Goal: Transaction & Acquisition: Subscribe to service/newsletter

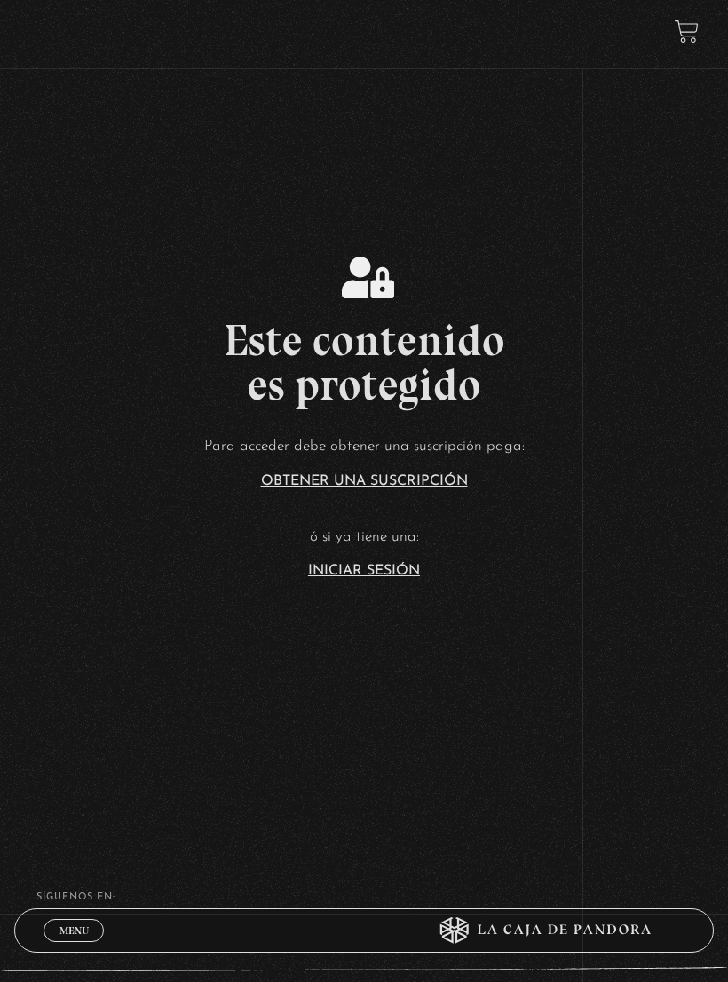
scroll to position [90, 0]
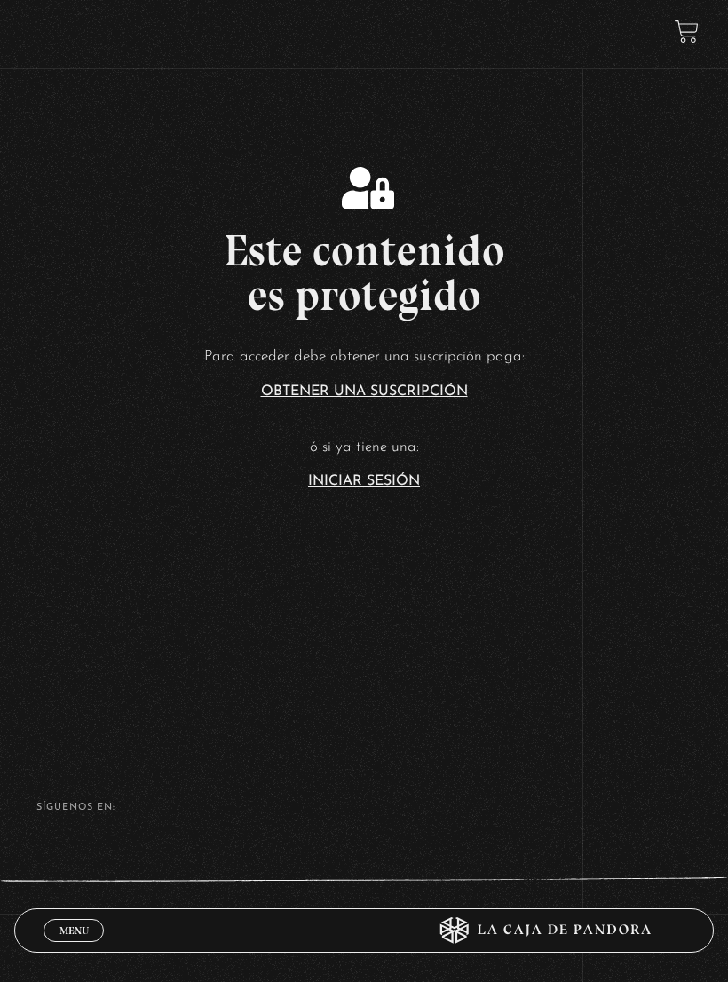
click at [390, 488] on link "Iniciar Sesión" at bounding box center [364, 481] width 112 height 14
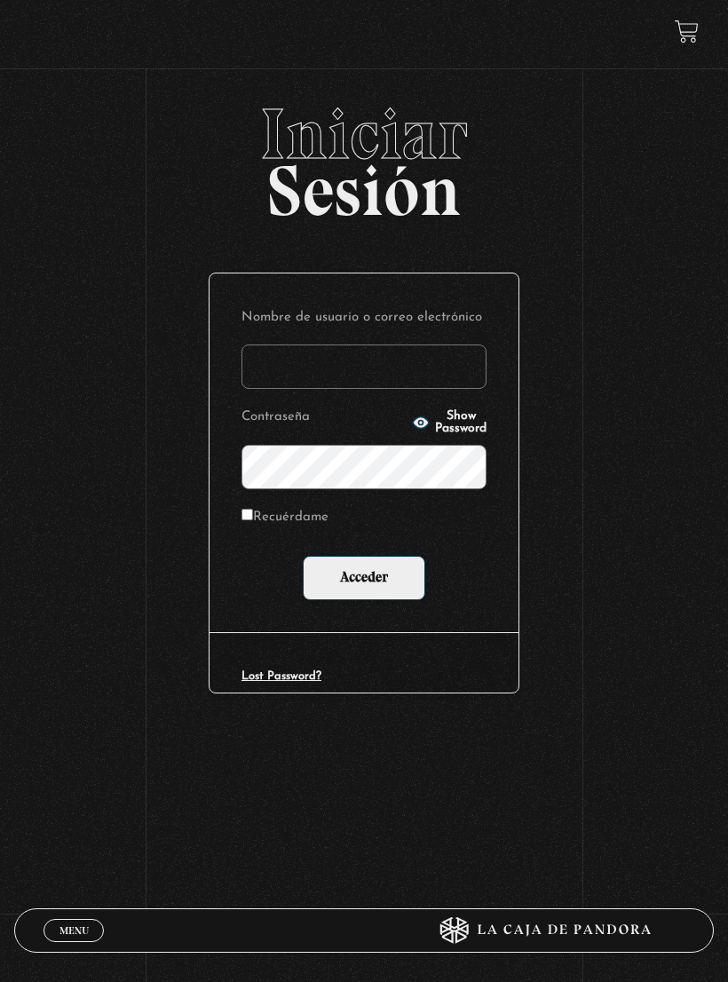
type input "tenorio.mey87@gmail.com"
click at [364, 578] on input "Acceder" at bounding box center [364, 578] width 123 height 44
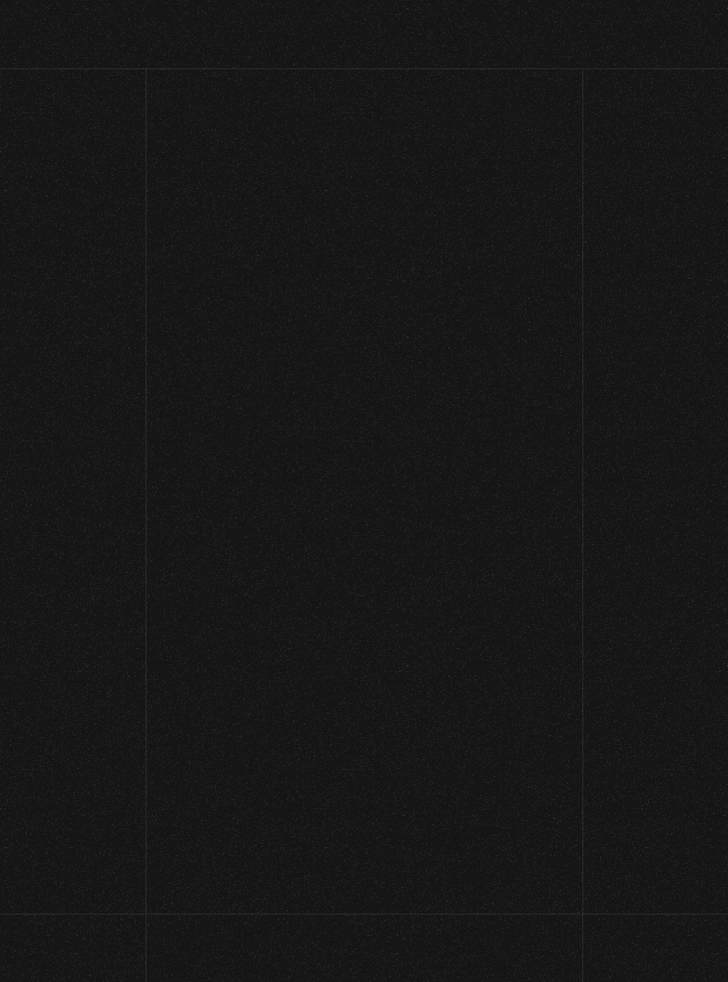
click at [379, 597] on div "Menu Cerrar Meycampana23 En vivos Pandora Centinelas Mi cuenta Salir [GEOGRAPHI…" at bounding box center [364, 574] width 728 height 950
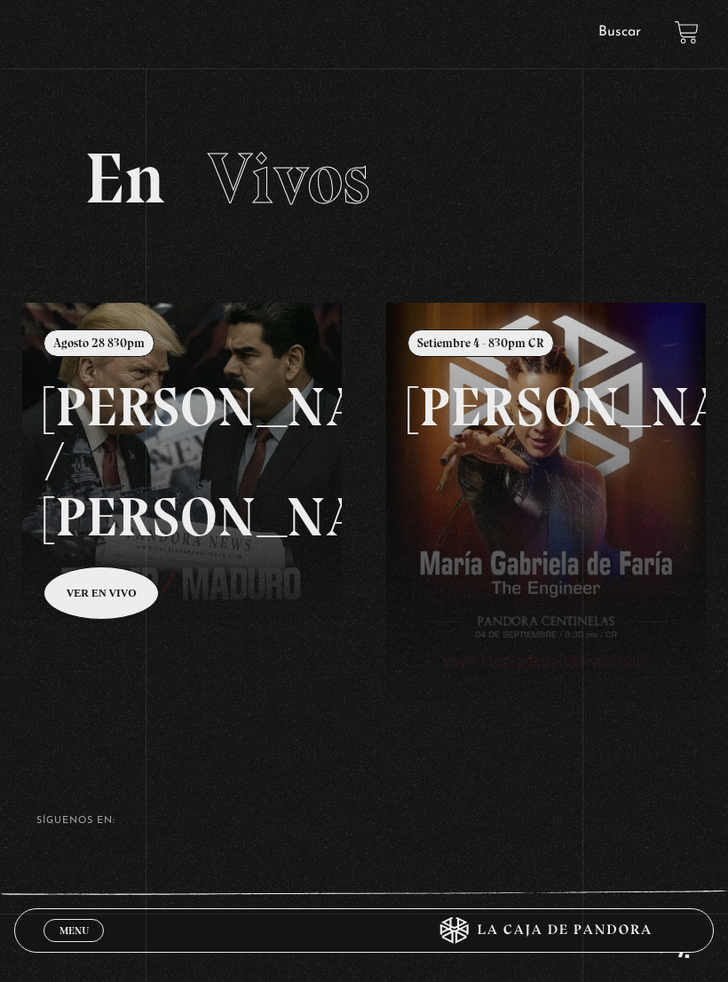
click at [243, 521] on link at bounding box center [386, 794] width 728 height 982
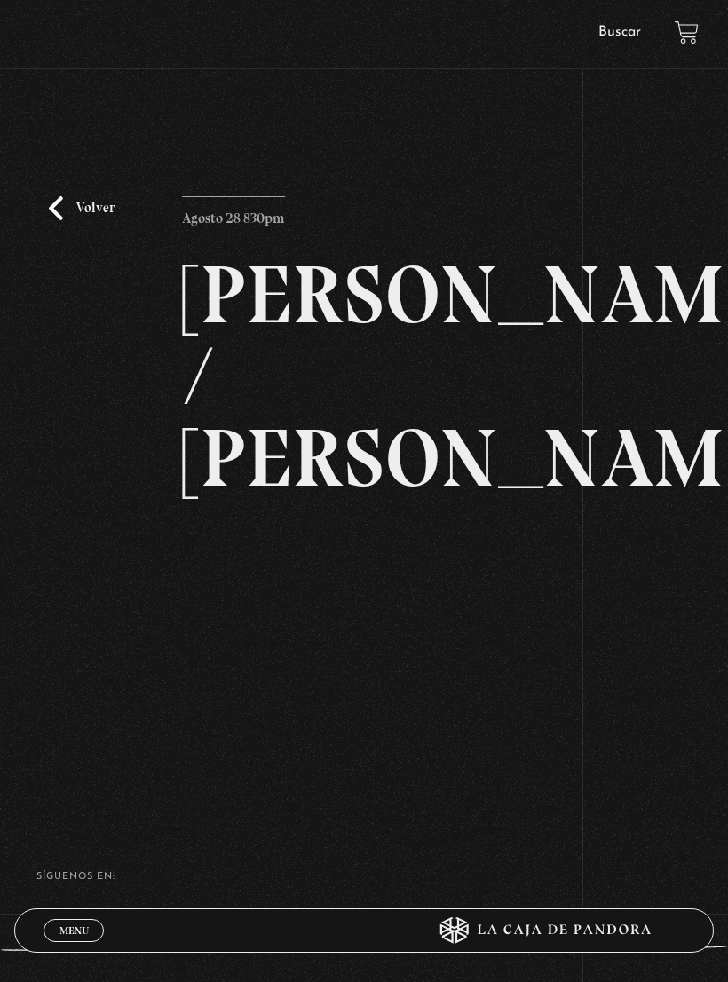
click at [530, 810] on footer "SÍguenos en: La Caja de Pandora, Derechos Reservados 2025 Realizado por" at bounding box center [364, 957] width 728 height 294
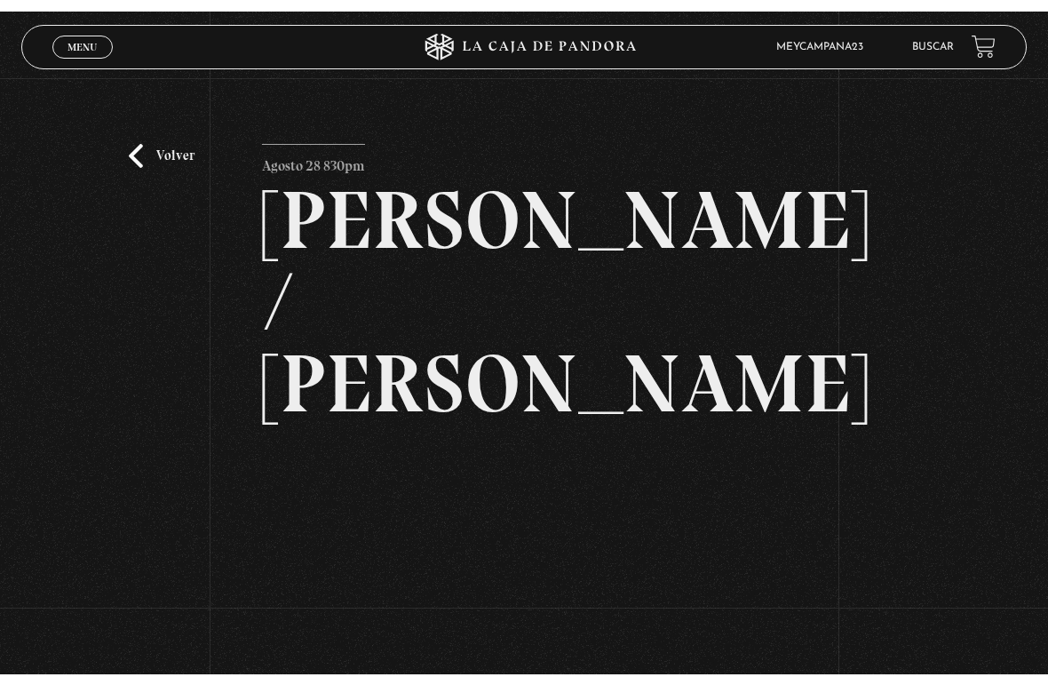
scroll to position [21, 0]
